Goal: Navigation & Orientation: Find specific page/section

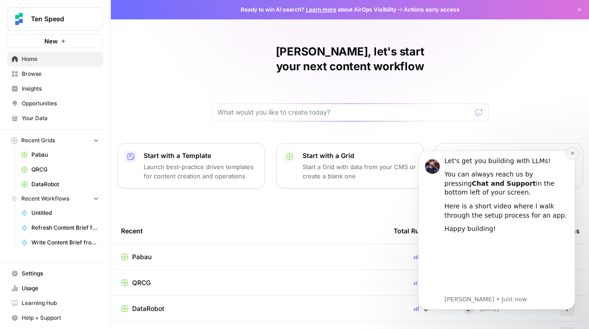
click at [574, 153] on icon "Dismiss notification" at bounding box center [572, 152] width 5 height 5
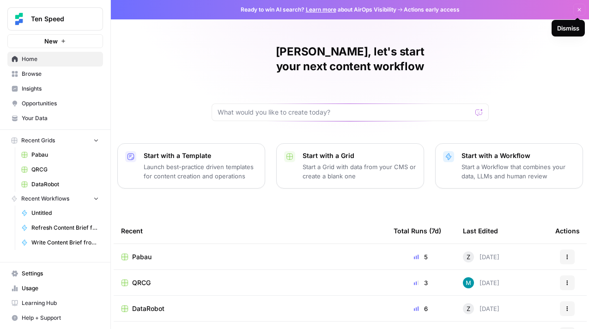
click at [581, 9] on icon "button" at bounding box center [579, 10] width 6 height 6
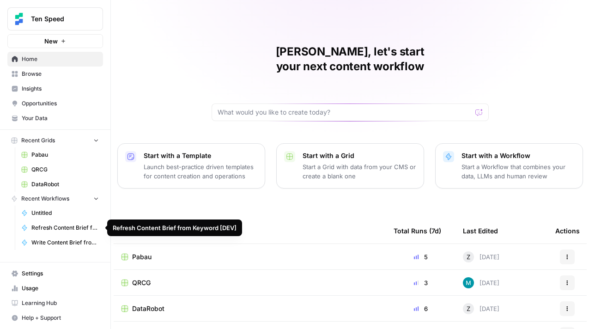
click at [55, 227] on span "Refresh Content Brief from Keyword [DEV]" at bounding box center [64, 227] width 67 height 8
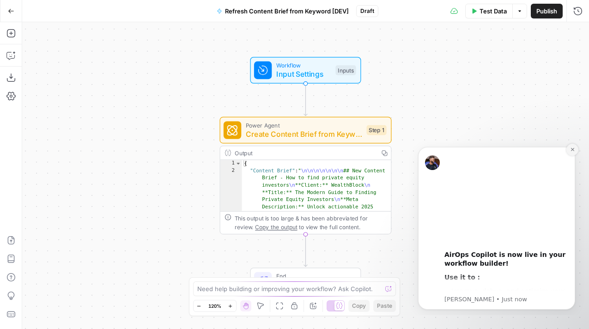
click at [570, 151] on icon "Dismiss notification" at bounding box center [572, 149] width 5 height 5
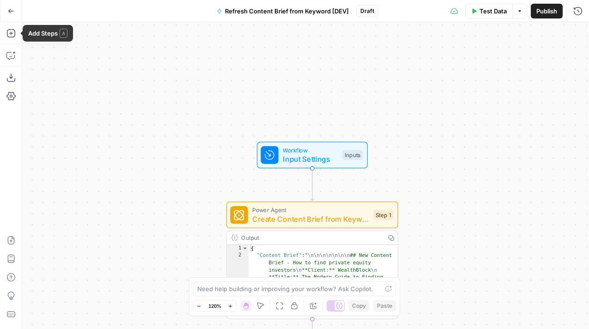
click at [12, 12] on icon "button" at bounding box center [11, 11] width 6 height 6
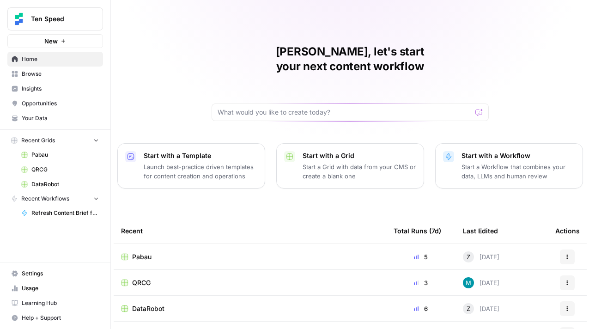
click at [96, 197] on icon "button" at bounding box center [96, 198] width 6 height 6
click at [96, 197] on icon "button" at bounding box center [96, 199] width 2 height 4
click at [77, 210] on span "Refresh Content Brief from Keyword [DEV]" at bounding box center [64, 213] width 67 height 8
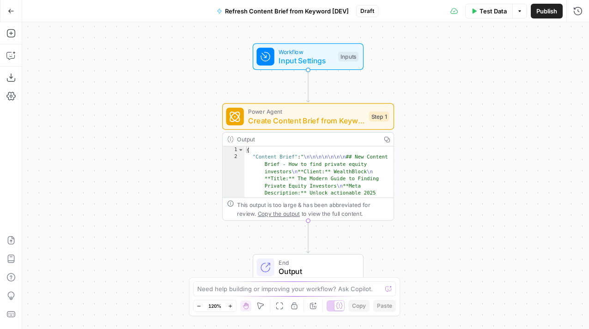
click at [8, 10] on icon "button" at bounding box center [11, 11] width 6 height 6
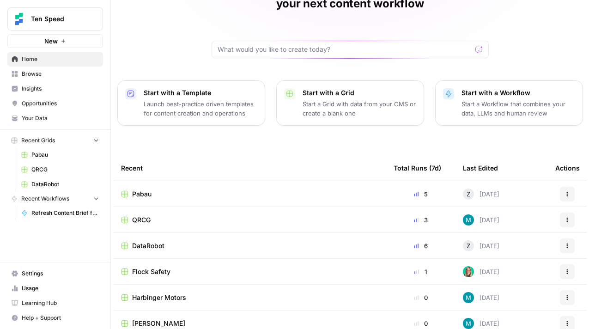
scroll to position [96, 0]
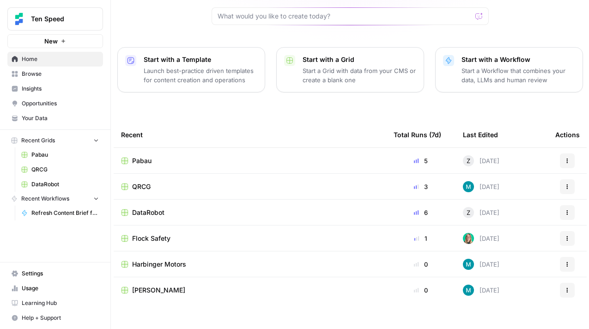
click at [138, 156] on span "Pabau" at bounding box center [141, 160] width 19 height 9
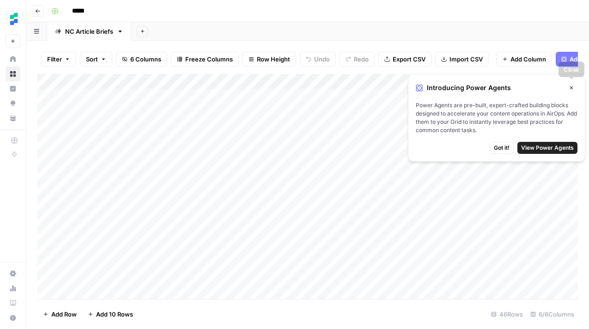
click at [571, 85] on icon "button" at bounding box center [571, 88] width 6 height 6
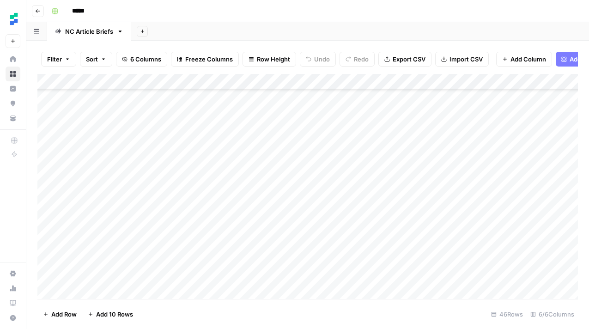
scroll to position [178, 0]
click at [432, 246] on div "Add Column" at bounding box center [307, 186] width 540 height 225
click at [551, 245] on div "Add Column" at bounding box center [307, 186] width 540 height 225
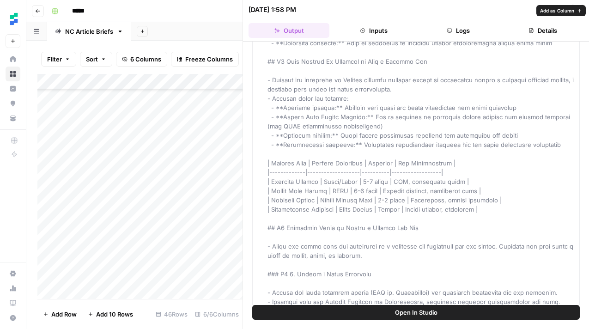
scroll to position [890, 0]
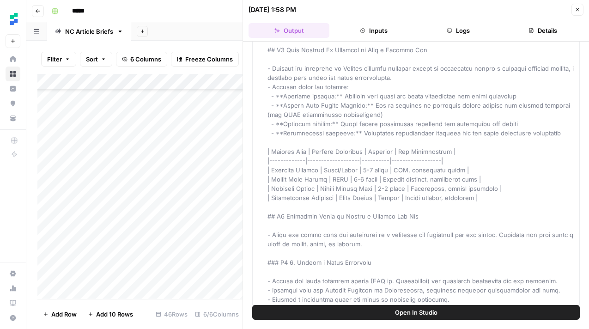
click at [355, 32] on button "Inputs" at bounding box center [373, 30] width 81 height 15
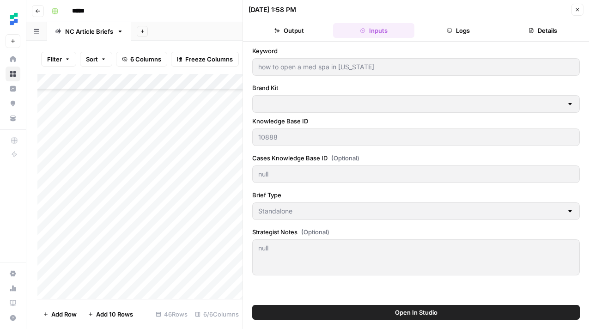
scroll to position [0, 0]
type input "Pabau"
click at [547, 25] on button "Details" at bounding box center [542, 30] width 81 height 15
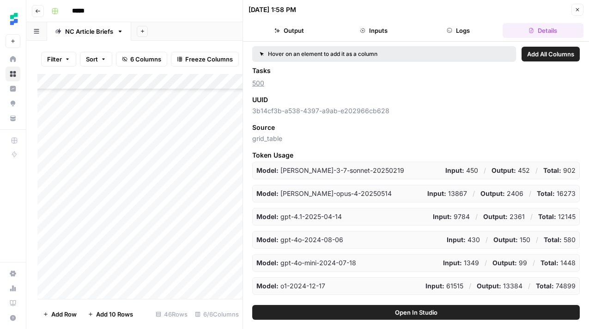
scroll to position [139, 0]
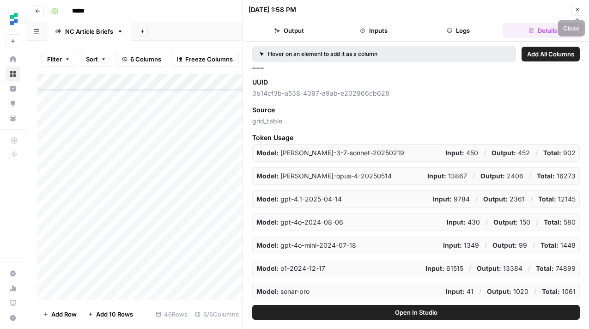
click at [576, 9] on icon "button" at bounding box center [577, 10] width 6 height 6
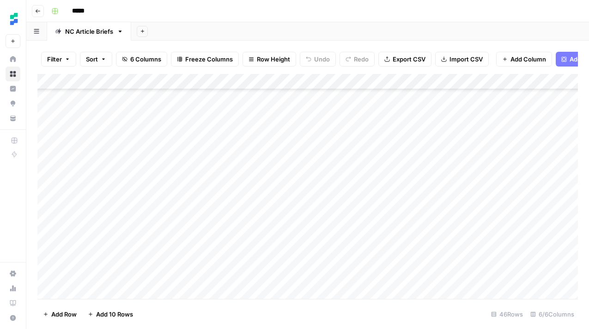
click at [36, 11] on icon "button" at bounding box center [38, 11] width 6 height 6
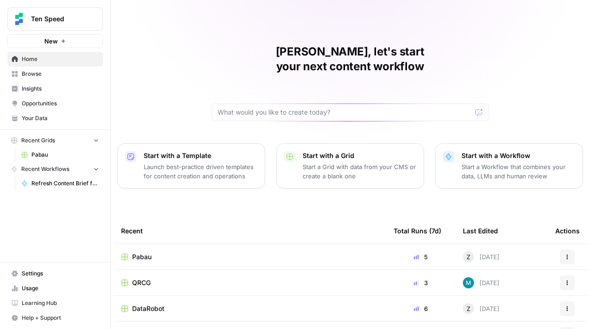
click at [34, 118] on span "Your Data" at bounding box center [60, 118] width 77 height 8
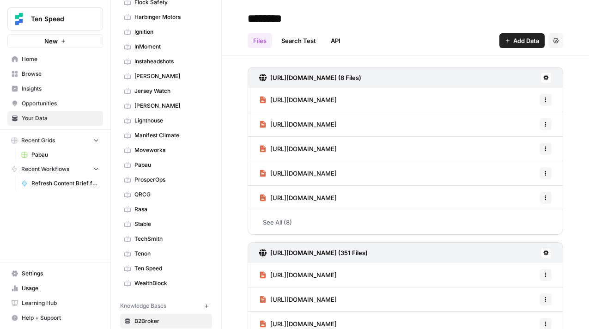
scroll to position [114, 0]
click at [150, 264] on span "Ten Speed" at bounding box center [170, 267] width 73 height 8
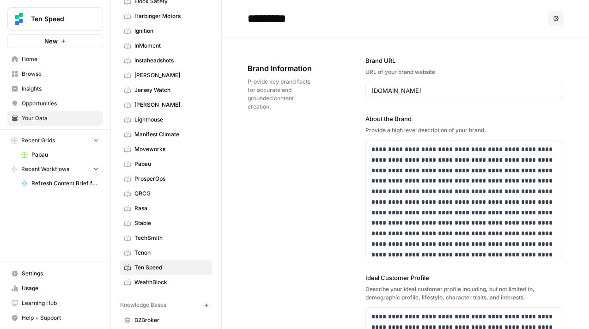
click at [42, 75] on span "Browse" at bounding box center [60, 74] width 77 height 8
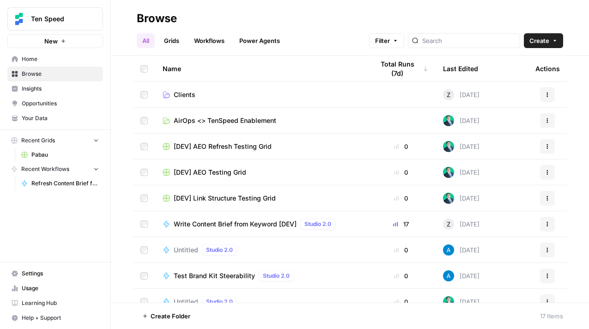
click at [204, 40] on link "Workflows" at bounding box center [209, 40] width 42 height 15
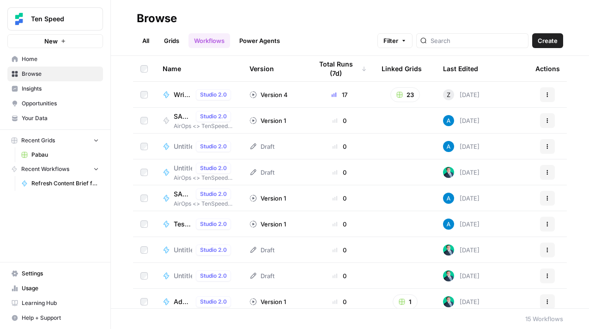
click at [182, 93] on span "Write Content Brief from Keyword [DEV]" at bounding box center [183, 94] width 18 height 9
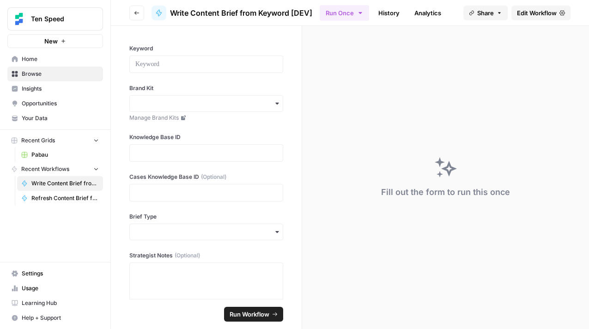
click at [134, 12] on icon "button" at bounding box center [137, 13] width 6 height 6
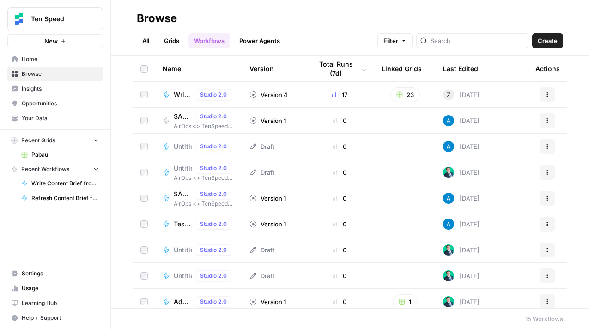
click at [40, 101] on span "Opportunities" at bounding box center [60, 103] width 77 height 8
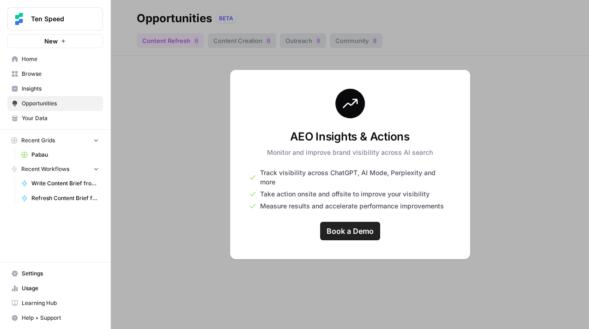
click at [37, 88] on span "Insights" at bounding box center [60, 88] width 77 height 8
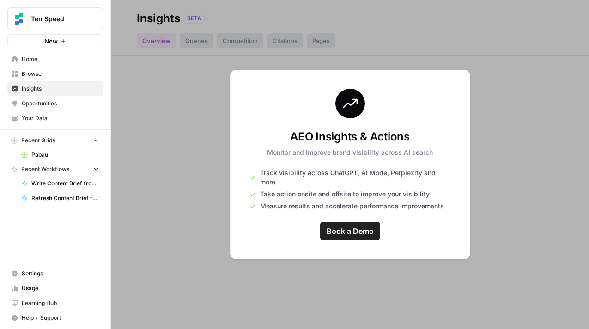
click at [37, 78] on span "Browse" at bounding box center [60, 74] width 77 height 8
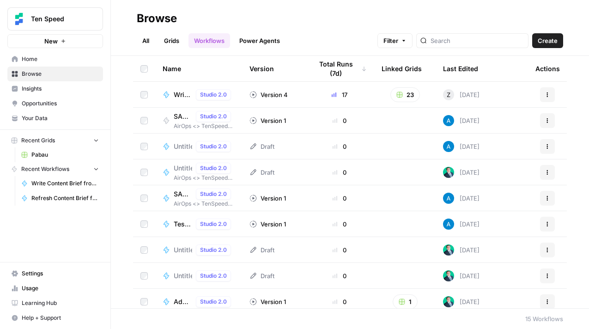
click at [256, 41] on link "Power Agents" at bounding box center [260, 40] width 52 height 15
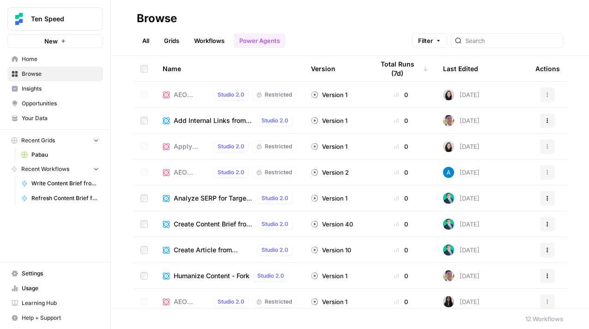
click at [210, 42] on link "Workflows" at bounding box center [209, 40] width 42 height 15
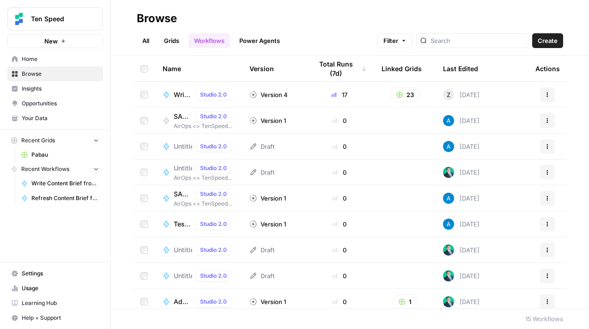
click at [347, 72] on div "Total Runs (7d)" at bounding box center [339, 68] width 54 height 25
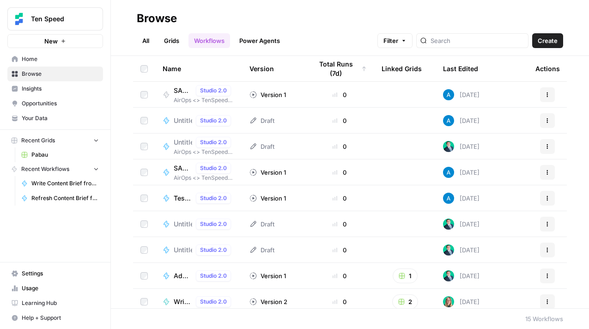
click at [347, 72] on div "Total Runs (7d)" at bounding box center [339, 68] width 54 height 25
click at [347, 72] on div "Total Runs (7d)" at bounding box center [336, 68] width 48 height 25
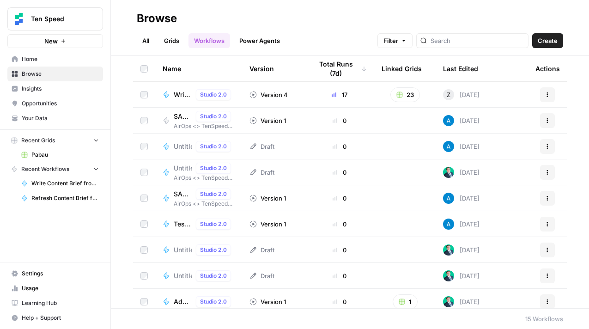
click at [35, 288] on span "Usage" at bounding box center [60, 288] width 77 height 8
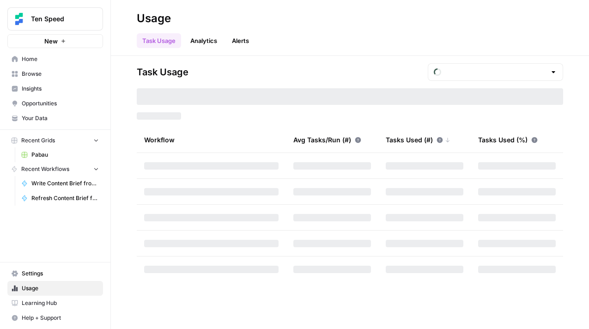
type input "September Tasks"
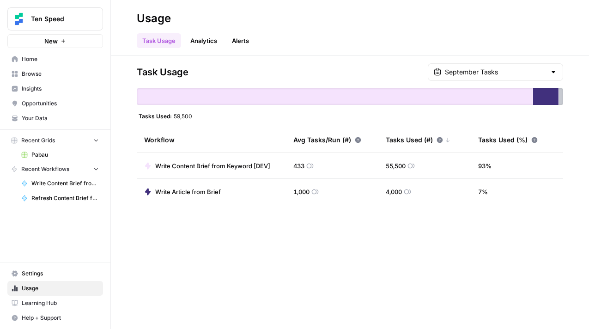
click at [552, 75] on div at bounding box center [552, 71] width 7 height 9
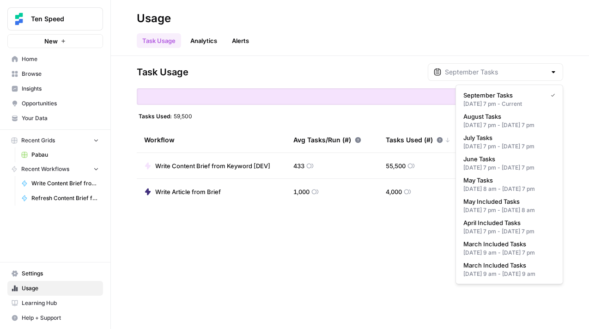
type input "September Tasks"
click at [568, 70] on div "Task Usage September Tasks Tasks Used: 59,500 Workflow Avg Tasks/Run (#) Tasks …" at bounding box center [350, 192] width 478 height 273
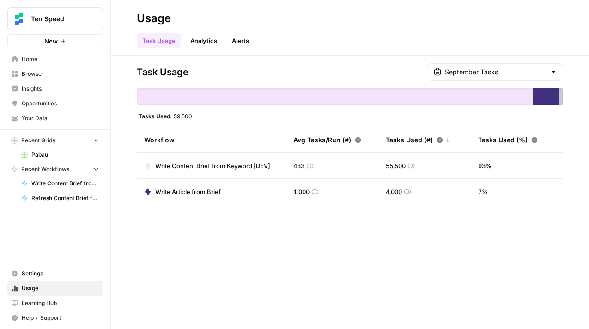
click at [200, 43] on link "Analytics" at bounding box center [204, 40] width 38 height 15
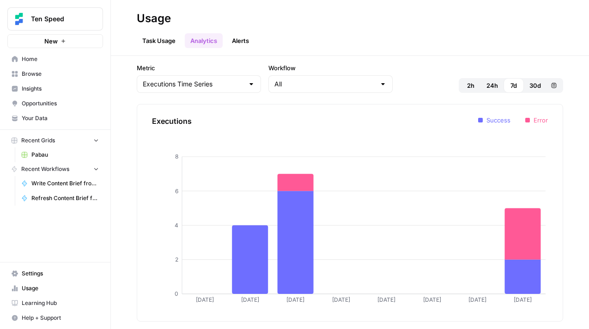
click at [536, 87] on span "30d" at bounding box center [535, 85] width 12 height 9
